Goal: Task Accomplishment & Management: Use online tool/utility

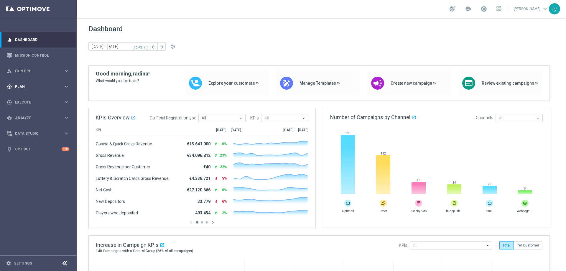
click at [57, 84] on div "gps_fixed Plan" at bounding box center [35, 86] width 57 height 5
click at [33, 118] on span "Templates" at bounding box center [37, 117] width 42 height 4
click at [31, 124] on link "Optimail" at bounding box center [39, 125] width 43 height 5
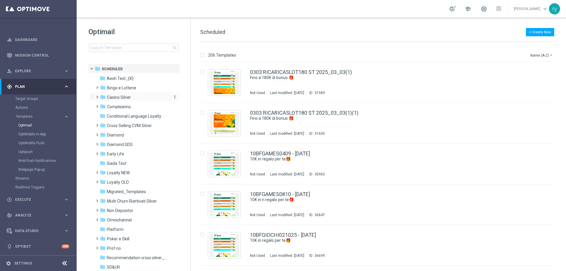
click at [135, 96] on div "folder Casino Silver" at bounding box center [134, 97] width 68 height 7
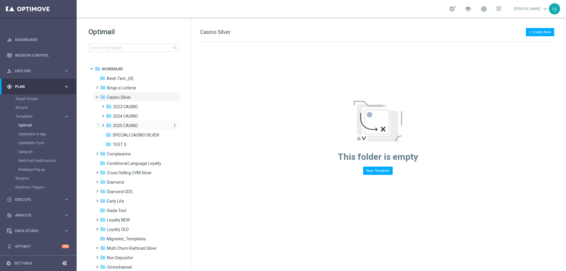
click at [134, 124] on span "2025 CASINO" at bounding box center [125, 125] width 25 height 5
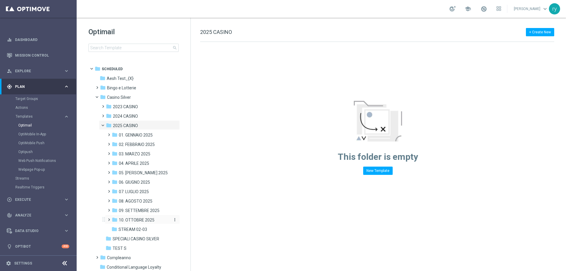
click at [139, 217] on span "10. OTTOBRE 2025" at bounding box center [137, 219] width 36 height 5
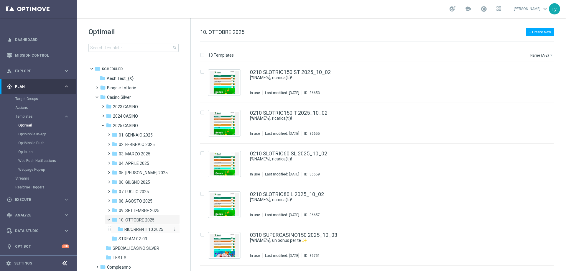
click at [140, 229] on span "RICORRENTI 10.2025" at bounding box center [143, 229] width 39 height 5
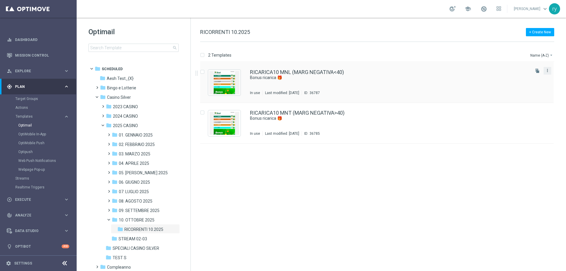
click at [547, 70] on icon "more_vert" at bounding box center [547, 70] width 5 height 5
click at [533, 82] on div "drive_file_move Copy To" at bounding box center [520, 85] width 47 height 8
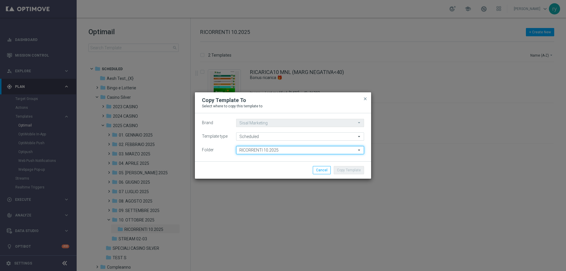
click at [258, 150] on input "RICORRENTI 10.2025" at bounding box center [300, 150] width 128 height 8
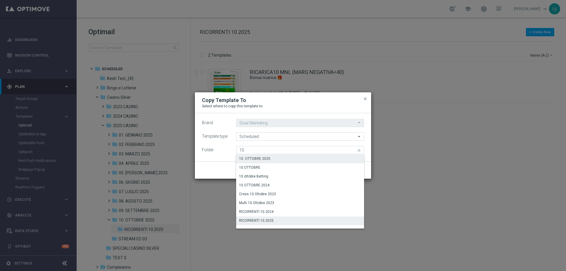
click at [260, 156] on div "10. OTTOBRE 2025" at bounding box center [300, 159] width 128 height 8
type input "10. OTTOBRE 2025"
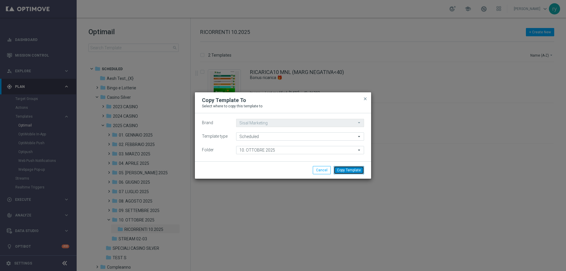
click at [341, 172] on button "Copy Template" at bounding box center [349, 170] width 30 height 8
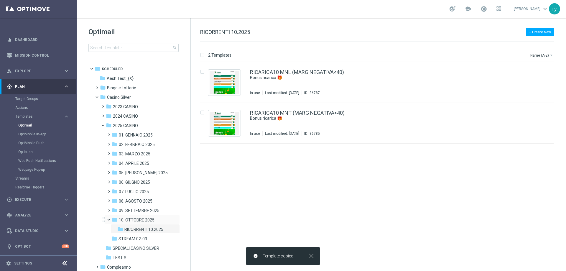
click at [147, 216] on div "folder 10. OTTOBRE 2025 more_vert" at bounding box center [142, 219] width 75 height 9
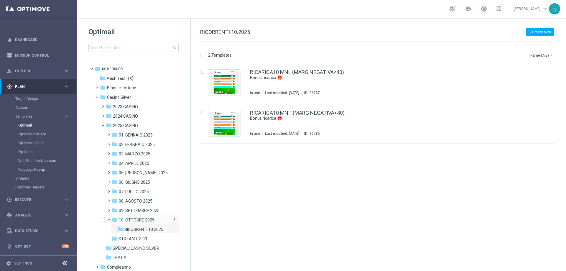
click at [147, 219] on span "10. OTTOBRE 2025" at bounding box center [137, 219] width 36 height 5
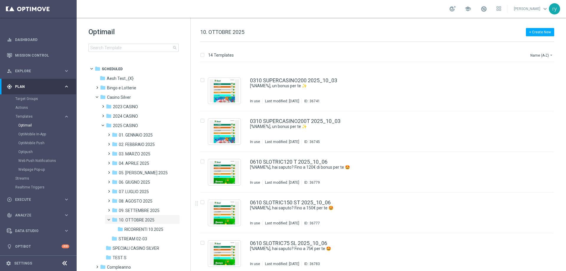
scroll to position [361, 0]
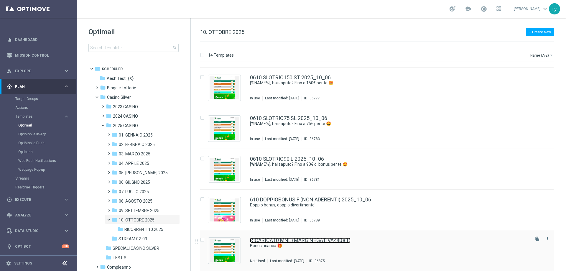
click at [312, 241] on link "RICARICA10 MNL (MARG NEGATIVA<40)(1)" at bounding box center [300, 240] width 101 height 5
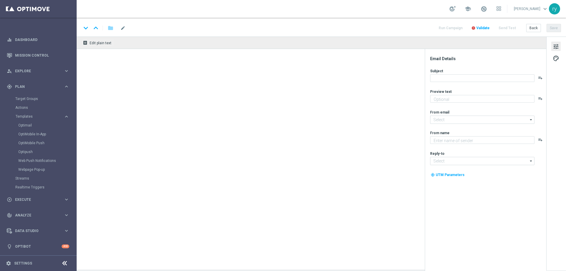
type textarea "Per te fino a 25.000 Sisal point"
type input "[EMAIL_ADDRESS][DOMAIN_NAME]"
type textarea "Sisal"
type input "[EMAIL_ADDRESS][DOMAIN_NAME]"
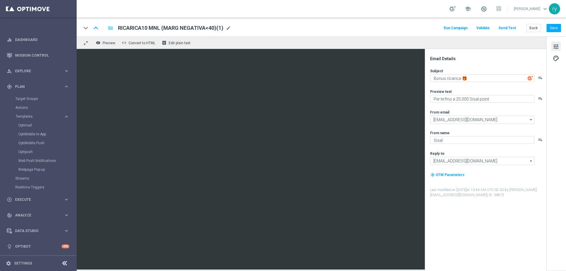
click at [210, 29] on span "RICARICA10 MNL (MARG NEGATIVA<40)(1)" at bounding box center [171, 27] width 106 height 7
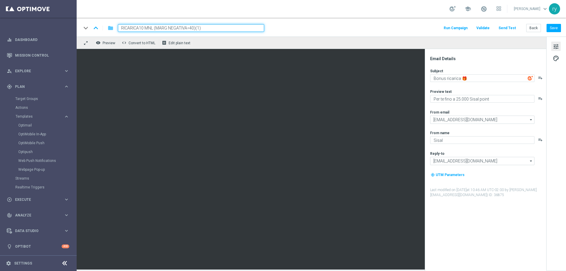
drag, startPoint x: 217, startPoint y: 29, endPoint x: 108, endPoint y: 29, distance: 108.5
click at [108, 29] on div "keyboard_arrow_down keyboard_arrow_up folder RICARICA10 MNL (MARG NEGATIVA<40)(…" at bounding box center [172, 28] width 183 height 8
paste input "20 L"
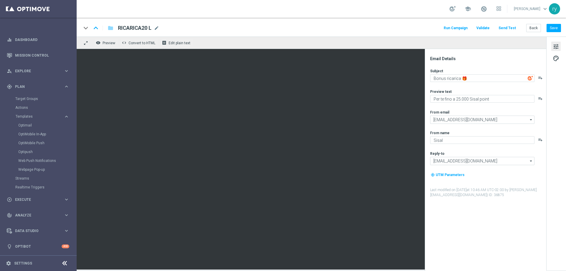
click at [163, 26] on div "keyboard_arrow_down keyboard_arrow_up folder RICARICA20 L RICARICA20 L mode_edi…" at bounding box center [321, 28] width 480 height 8
click at [158, 27] on span "mode_edit" at bounding box center [156, 27] width 5 height 5
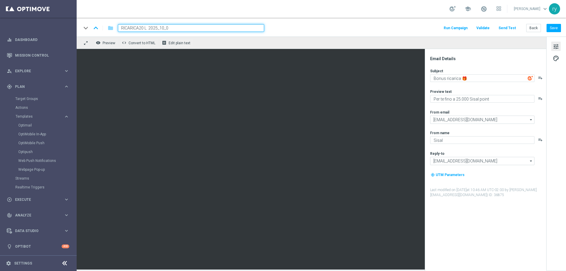
type input "RICARICA20 L 2025_10_09"
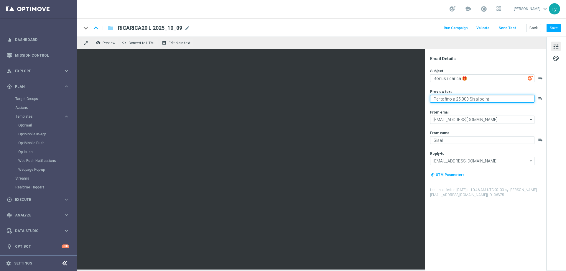
drag, startPoint x: 460, startPoint y: 97, endPoint x: 457, endPoint y: 97, distance: 3.5
click at [457, 97] on textarea "Per te fino a 25.000 Sisal point" at bounding box center [482, 99] width 104 height 8
type textarea "Per [PERSON_NAME] a 40.000 Sisal point"
click at [464, 107] on div "Subject Bonus ricarica 🎁 playlist_add Preview text Per [PERSON_NAME] a 40.000 S…" at bounding box center [488, 132] width 116 height 129
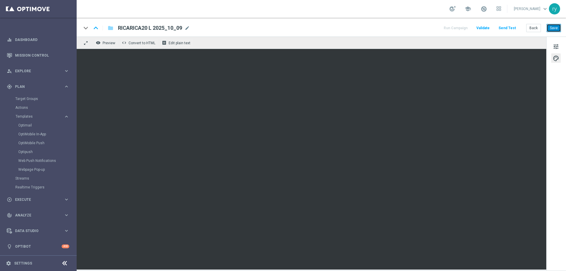
click at [554, 30] on button "Save" at bounding box center [554, 28] width 14 height 8
click at [534, 30] on button "Back" at bounding box center [533, 28] width 15 height 8
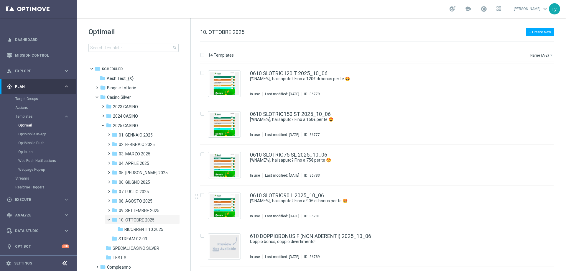
scroll to position [361, 0]
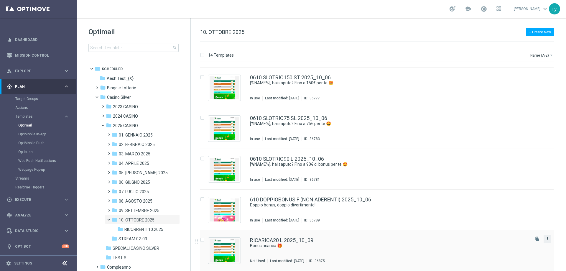
click at [547, 240] on icon "more_vert" at bounding box center [547, 238] width 5 height 5
click at [527, 244] on div "Move" at bounding box center [523, 245] width 36 height 4
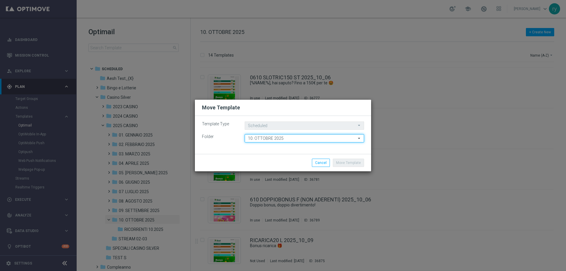
click at [286, 138] on input "10. OTTOBRE 2025" at bounding box center [304, 138] width 119 height 8
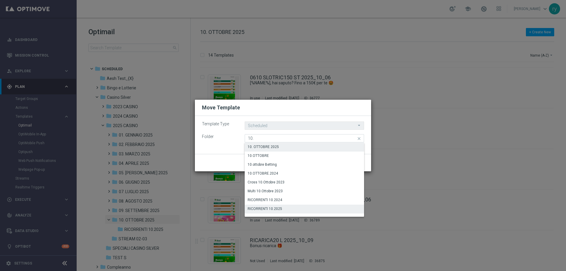
click at [284, 206] on div "RICORRENTI 10.2025" at bounding box center [304, 209] width 119 height 8
type input "RICORRENTI 10.2025"
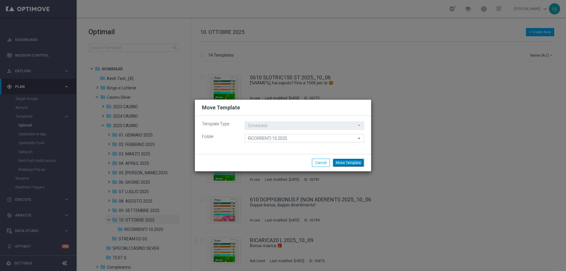
click at [350, 162] on button "Move Template" at bounding box center [348, 163] width 31 height 8
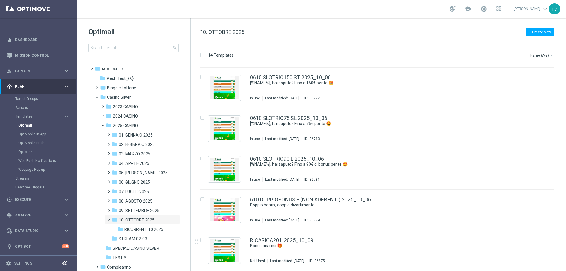
scroll to position [0, 0]
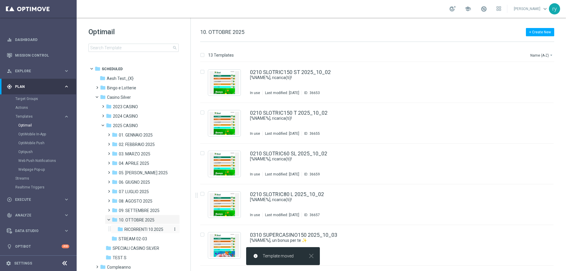
click at [144, 231] on span "RICORRENTI 10.2025" at bounding box center [143, 229] width 39 height 5
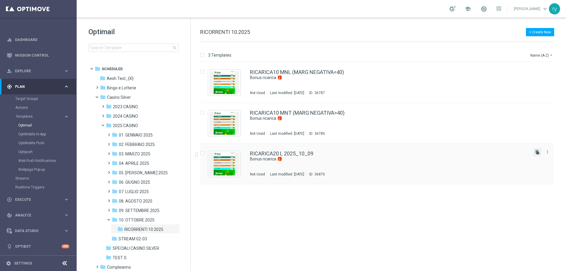
click at [539, 152] on icon "file_copy" at bounding box center [537, 152] width 5 height 5
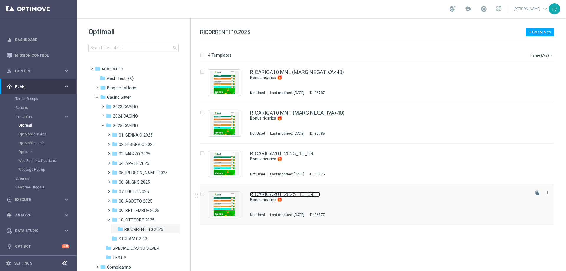
click at [319, 193] on link "RICARICA20 L 2025_10_09(1)" at bounding box center [285, 194] width 70 height 5
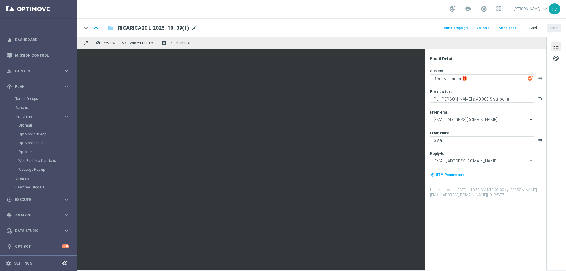
click at [193, 27] on span "mode_edit" at bounding box center [194, 27] width 5 height 5
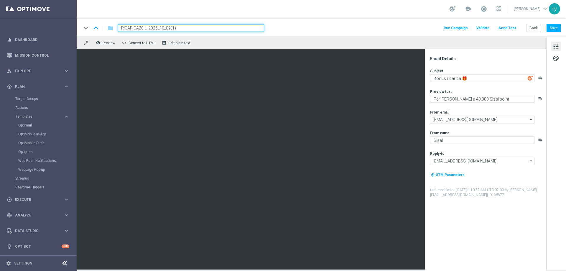
drag, startPoint x: 119, startPoint y: 27, endPoint x: 86, endPoint y: 27, distance: 32.7
click at [86, 27] on div "keyboard_arrow_down keyboard_arrow_up folder RICARICA20 L 2025_10_09(1)" at bounding box center [172, 28] width 183 height 8
paste input "15 SL"
type input "RICARICA15 SL 2025_10_09"
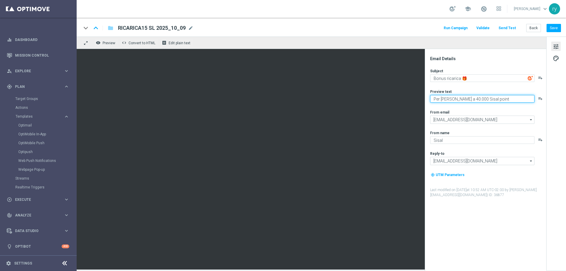
click at [457, 98] on textarea "Per [PERSON_NAME] a 40.000 Sisal point" at bounding box center [482, 99] width 104 height 8
type textarea "Per te fino a 30.000 Sisal point"
click at [476, 106] on div "Subject Bonus ricarica 🎁 playlist_add Preview text Per [PERSON_NAME] a 30.000 S…" at bounding box center [488, 132] width 116 height 129
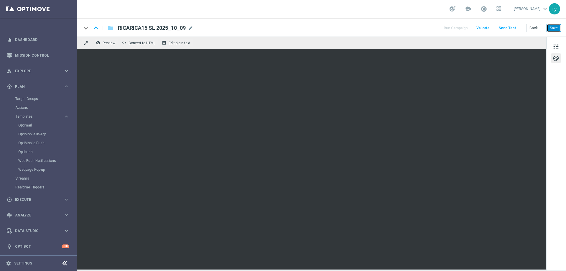
click at [558, 27] on button "Save" at bounding box center [554, 28] width 14 height 8
click at [539, 27] on button "Back" at bounding box center [533, 28] width 15 height 8
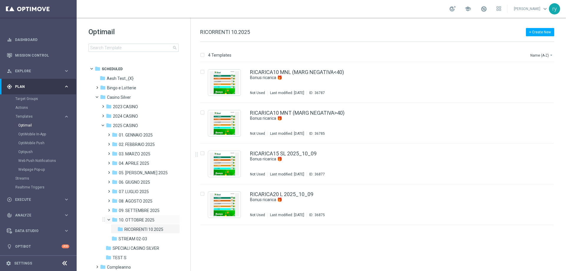
click at [144, 216] on div "folder 10. OTTOBRE 2025 more_vert" at bounding box center [142, 219] width 75 height 9
click at [144, 220] on span "10. OTTOBRE 2025" at bounding box center [137, 219] width 36 height 5
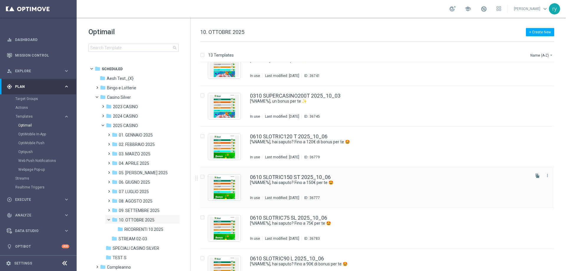
scroll to position [232, 0]
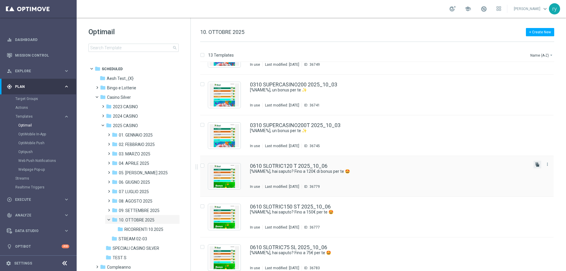
click at [537, 165] on icon "file_copy" at bounding box center [537, 164] width 5 height 5
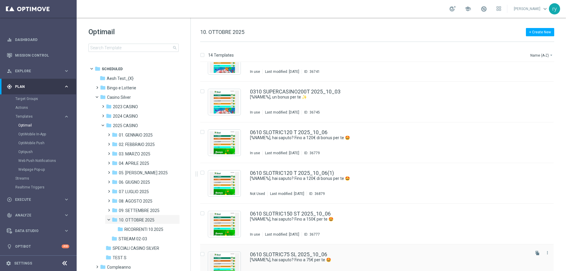
scroll to position [236, 0]
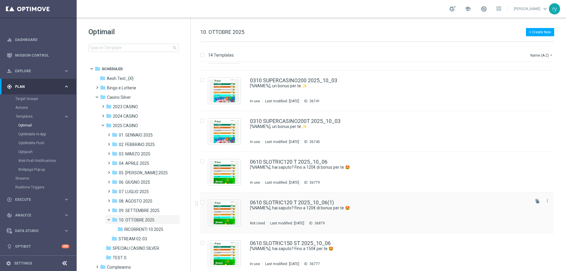
click at [360, 201] on div "0610 SLOTRIC120 T 2025_10_06(1)" at bounding box center [389, 202] width 279 height 5
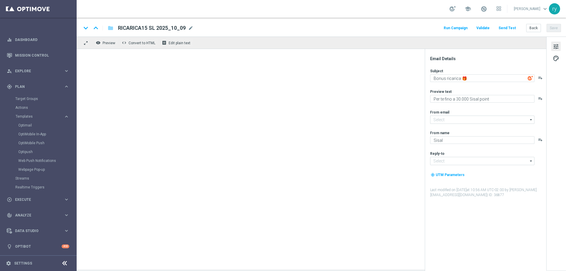
type textarea "[%NAME%], hai saputo? Fino a 120€ di bonus per te 🤩"
type textarea "Un bonus incredibile ti aspetta"
type input "[EMAIL_ADDRESS][DOMAIN_NAME]"
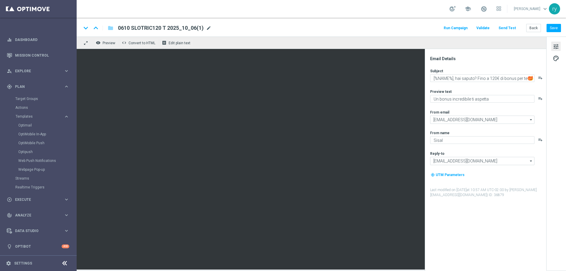
click at [209, 29] on span "mode_edit" at bounding box center [208, 27] width 5 height 5
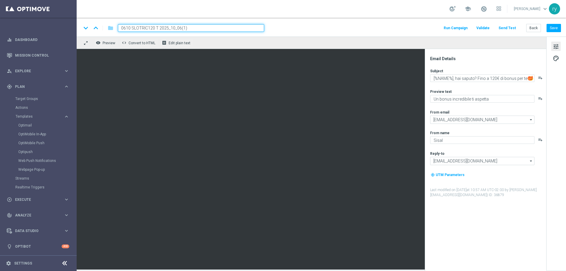
drag, startPoint x: 191, startPoint y: 29, endPoint x: 101, endPoint y: 29, distance: 89.6
click at [101, 29] on div "keyboard_arrow_down keyboard_arrow_up folder 0610 SLOTRIC120 T 2025_10_06(1)" at bounding box center [172, 28] width 183 height 8
paste input "910 SLOTRIC150 ST"
type input "0910 SLOTRIC150 ST 2025_10_09"
click at [493, 78] on textarea "[%NAME%], hai saputo? Fino a 120€ di bonus per te 🤩" at bounding box center [482, 78] width 104 height 8
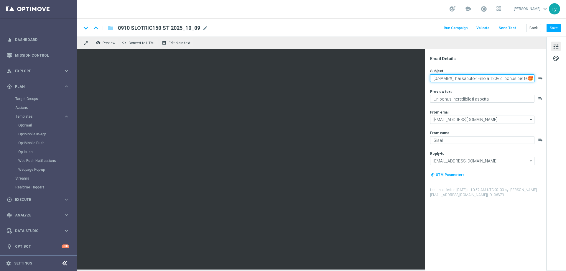
drag, startPoint x: 494, startPoint y: 78, endPoint x: 489, endPoint y: 78, distance: 4.2
click at [489, 78] on textarea "[%NAME%], hai saputo? Fino a 120€ di bonus per te 🤩" at bounding box center [482, 78] width 104 height 8
type textarea "[%NAME%], [PERSON_NAME]? Fino a 200€ di bonus per te 🤩"
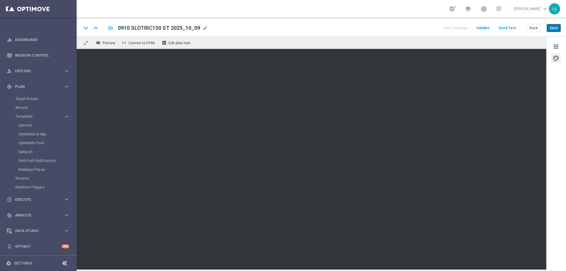
click at [556, 27] on button "Save" at bounding box center [554, 28] width 14 height 8
click at [538, 29] on button "Back" at bounding box center [533, 28] width 15 height 8
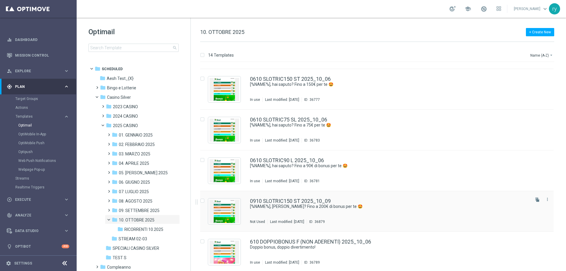
scroll to position [361, 0]
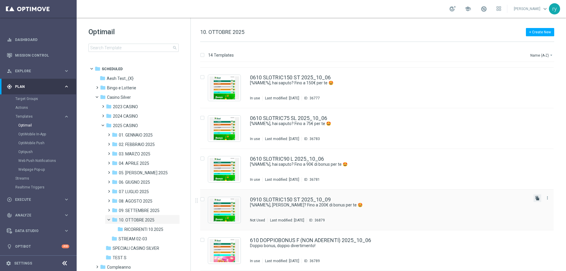
click at [536, 199] on icon "file_copy" at bounding box center [537, 198] width 5 height 5
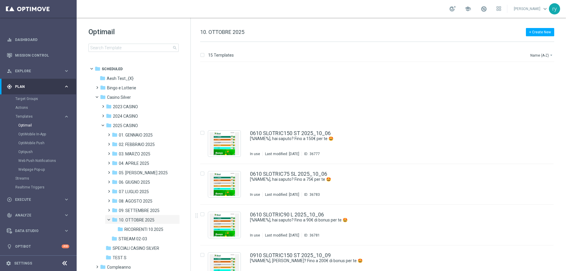
scroll to position [402, 0]
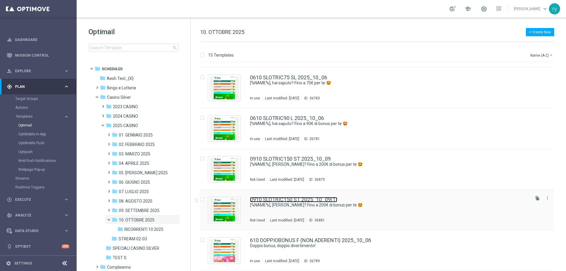
click at [303, 198] on link "0910 SLOTRIC150 ST 2025_10_09(1)" at bounding box center [293, 199] width 87 height 5
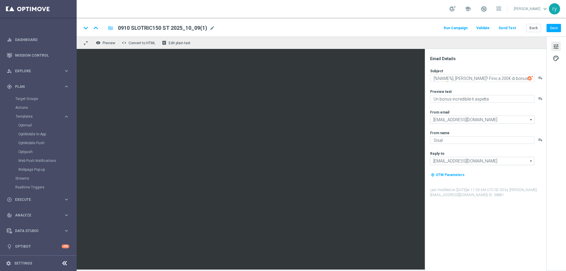
click at [201, 26] on span "0910 SLOTRIC150 ST 2025_10_09(1)" at bounding box center [162, 27] width 89 height 7
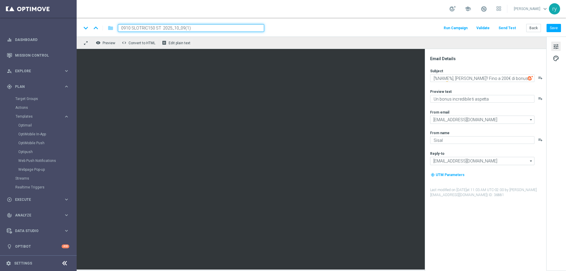
drag, startPoint x: 211, startPoint y: 29, endPoint x: 80, endPoint y: 36, distance: 131.1
click at [80, 36] on div "keyboard_arrow_down keyboard_arrow_up folder 0910 SLOTRIC150 ST 2025_10_09(1) R…" at bounding box center [321, 27] width 489 height 19
paste input "60 T"
type input "0910 SLOTRIC60 T 2025_10_09"
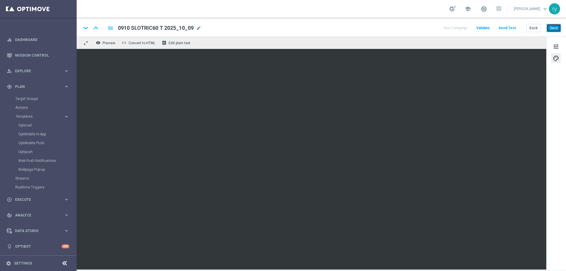
click at [558, 27] on button "Save" at bounding box center [554, 28] width 14 height 8
click at [530, 27] on button "Back" at bounding box center [533, 28] width 15 height 8
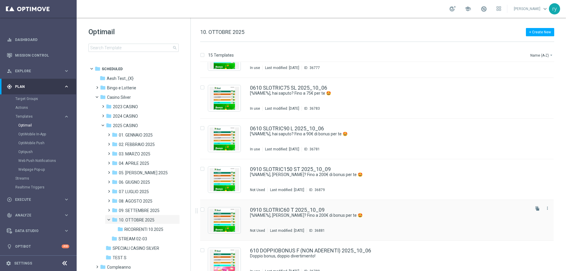
scroll to position [402, 0]
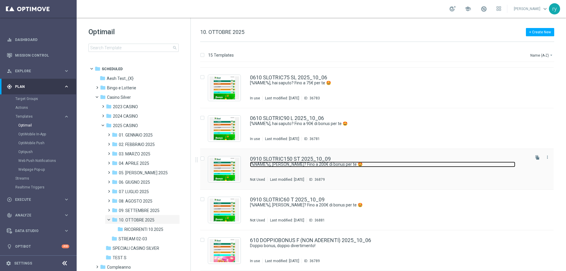
click at [364, 162] on link "[%NAME%], [PERSON_NAME]? Fino a 200€ di bonus per te 🤩" at bounding box center [382, 165] width 265 height 6
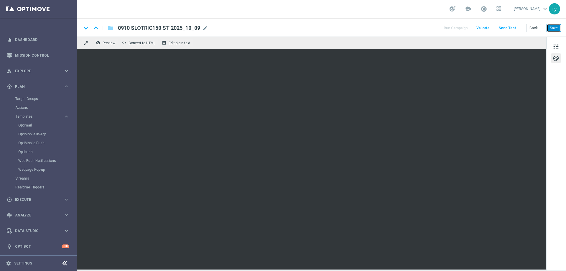
click at [552, 27] on button "Save" at bounding box center [554, 28] width 14 height 8
